Goal: Task Accomplishment & Management: Use online tool/utility

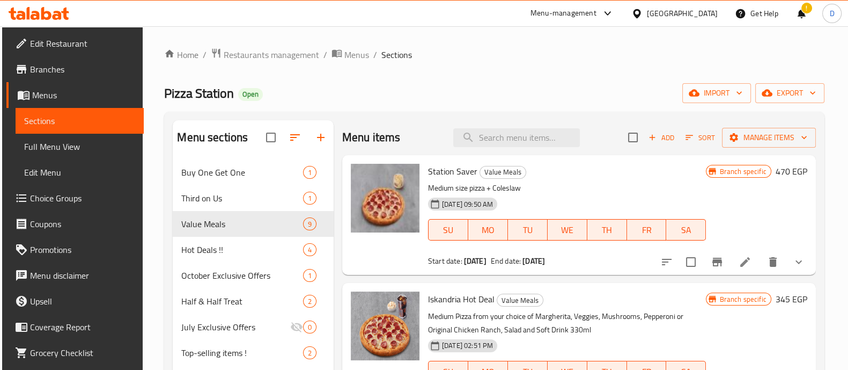
drag, startPoint x: 322, startPoint y: 132, endPoint x: 409, endPoint y: 123, distance: 87.4
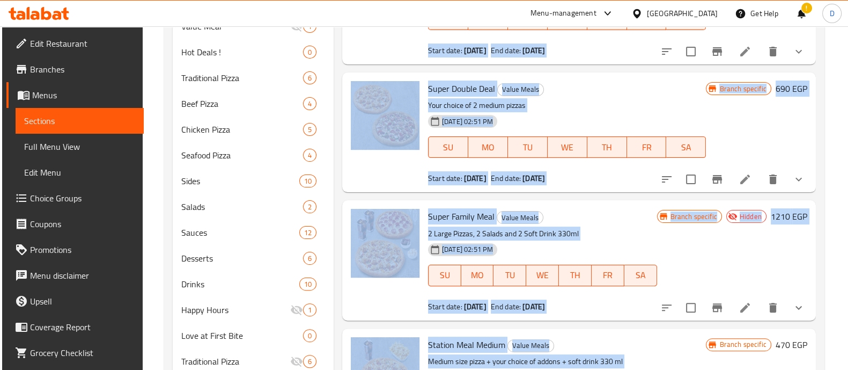
scroll to position [372, 0]
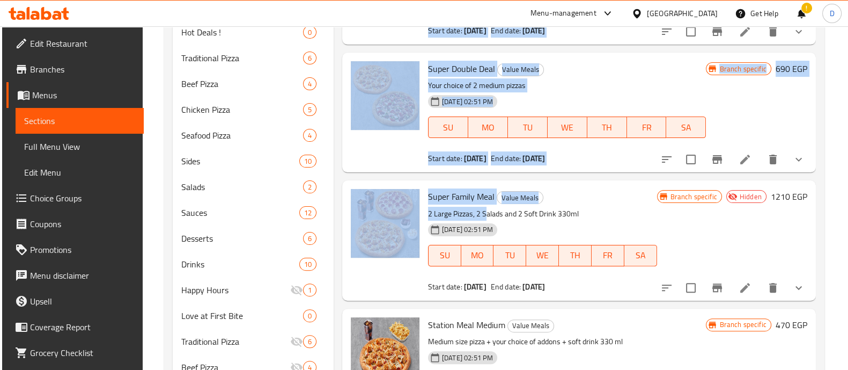
drag, startPoint x: 341, startPoint y: 135, endPoint x: 487, endPoint y: 197, distance: 159.1
click at [487, 197] on div "Menu items Add Sort Manage items Station Saver Value Meals Medium size pizza + …" at bounding box center [575, 91] width 482 height 687
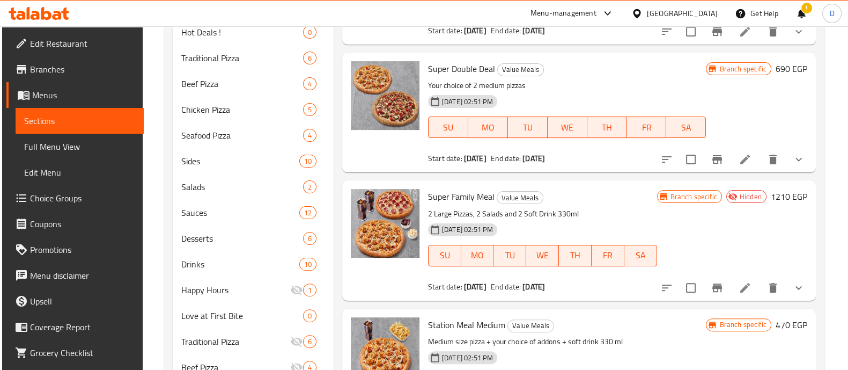
click at [489, 226] on span "[DATE] 02:51 PM" at bounding box center [468, 229] width 60 height 10
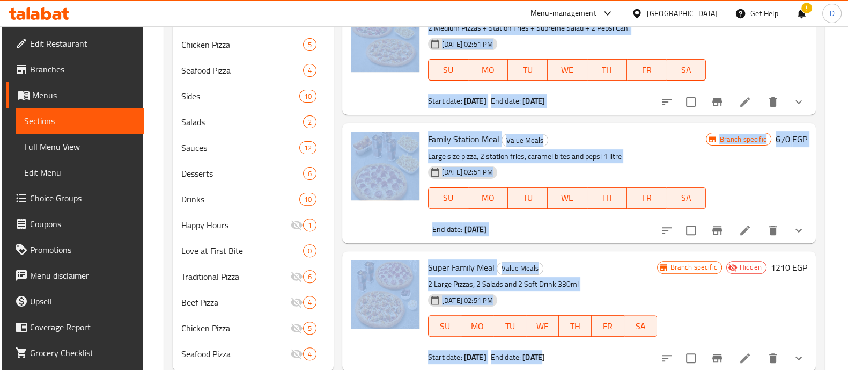
scroll to position [467, 0]
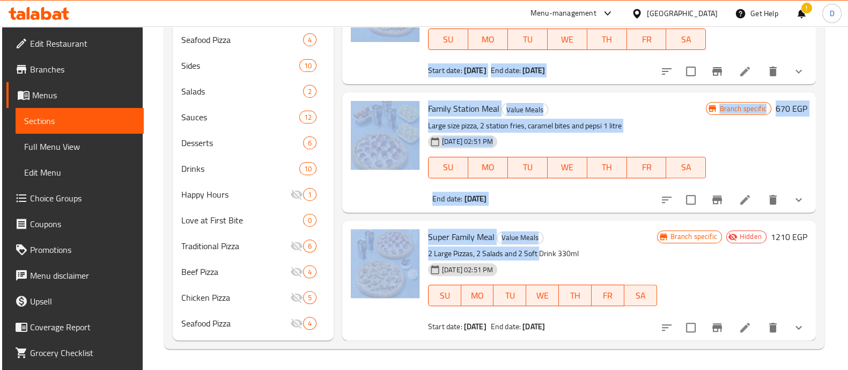
drag, startPoint x: 427, startPoint y: 197, endPoint x: 539, endPoint y: 250, distance: 123.8
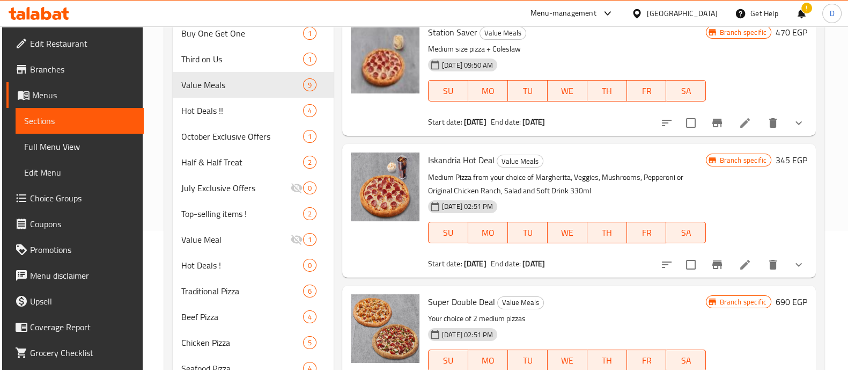
scroll to position [0, 0]
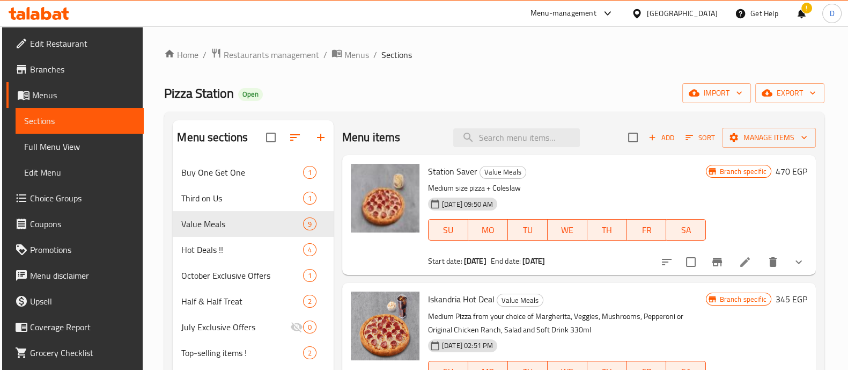
click at [390, 121] on div "Menu items Add Sort Manage items" at bounding box center [579, 137] width 474 height 35
click at [797, 270] on button "show more" at bounding box center [799, 262] width 26 height 26
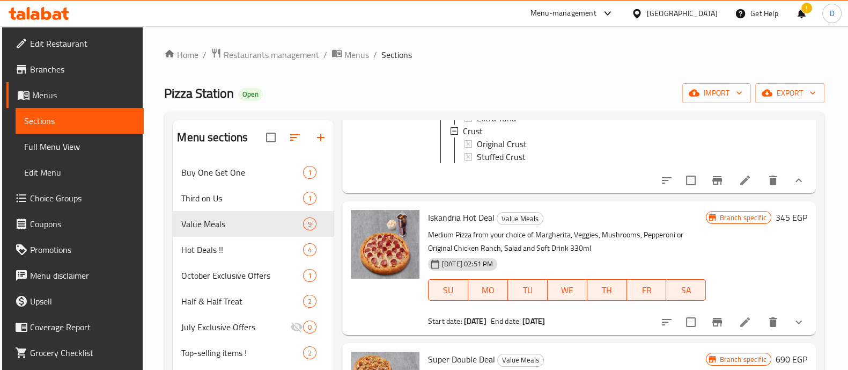
scroll to position [730, 0]
click at [795, 181] on icon "show more" at bounding box center [798, 180] width 6 height 4
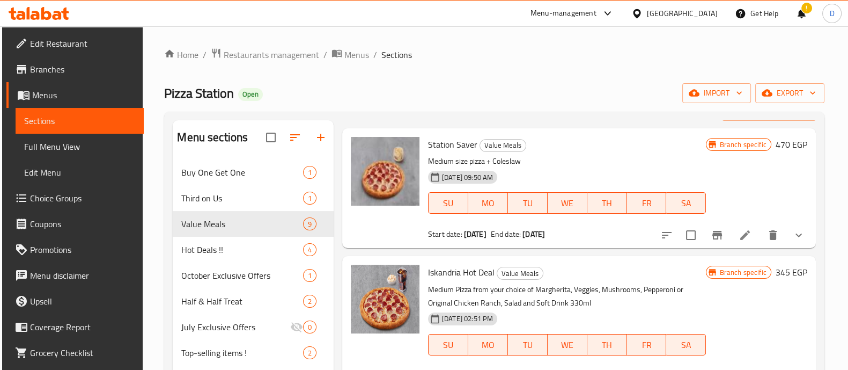
scroll to position [0, 0]
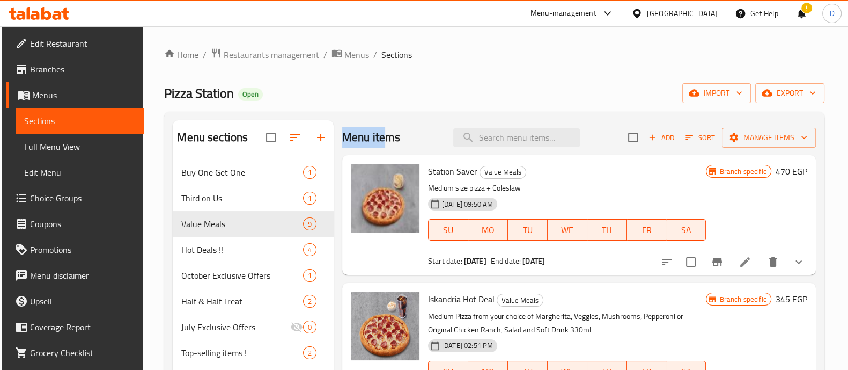
drag, startPoint x: 343, startPoint y: 132, endPoint x: 372, endPoint y: 114, distance: 34.2
click at [381, 140] on h2 "Menu items" at bounding box center [371, 137] width 58 height 16
click at [393, 90] on div "Pizza Station Open import export" at bounding box center [494, 93] width 660 height 20
